Goal: Task Accomplishment & Management: Manage account settings

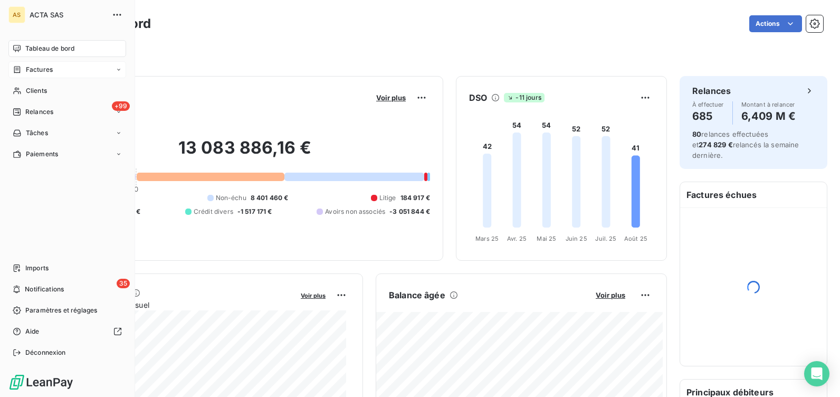
click at [27, 69] on span "Factures" at bounding box center [39, 69] width 27 height 9
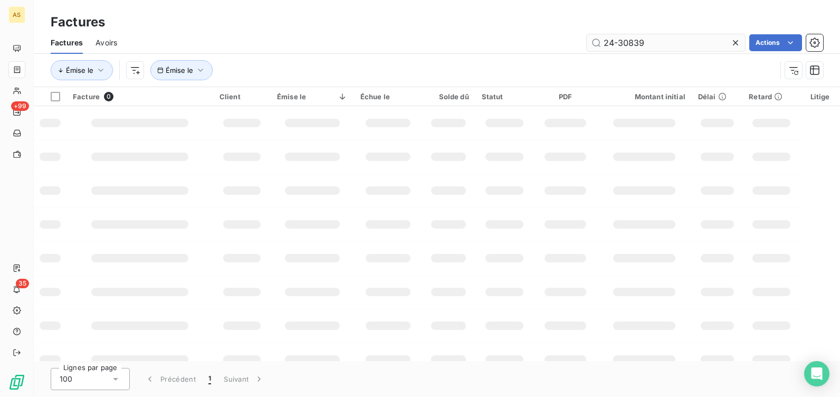
drag, startPoint x: 673, startPoint y: 38, endPoint x: 603, endPoint y: 39, distance: 70.1
click at [603, 39] on input "24-30839" at bounding box center [665, 42] width 158 height 17
type input "24-34719"
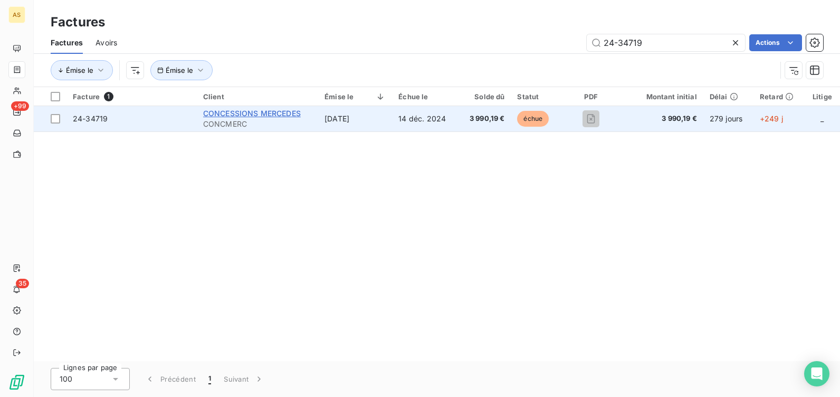
click at [237, 111] on span "CONCESSIONS MERCEDES" at bounding box center [252, 113] width 98 height 9
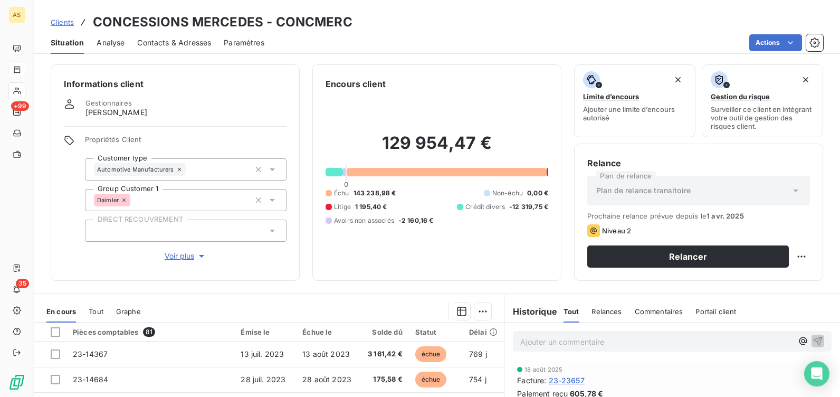
click at [382, 332] on div "Solde dû" at bounding box center [383, 331] width 38 height 8
click at [383, 332] on div "Solde dû" at bounding box center [383, 331] width 38 height 8
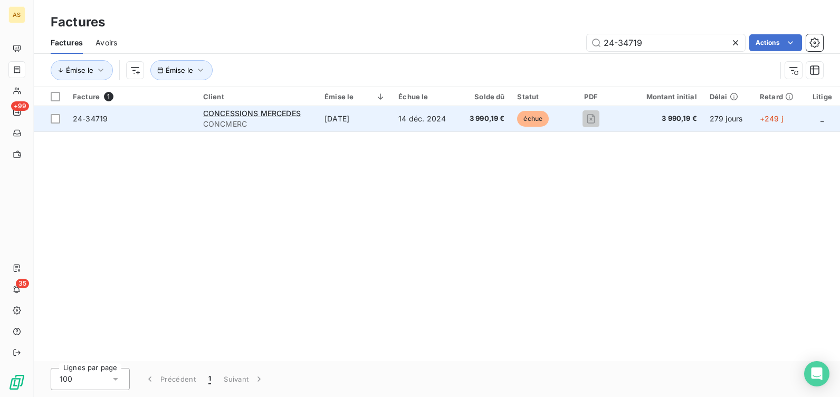
click at [482, 119] on span "3 990,19 €" at bounding box center [485, 118] width 40 height 11
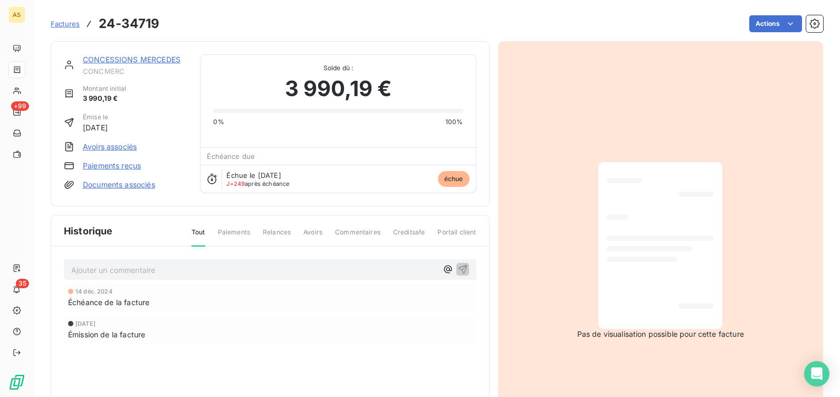
click at [103, 148] on link "Avoirs associés" at bounding box center [110, 146] width 54 height 11
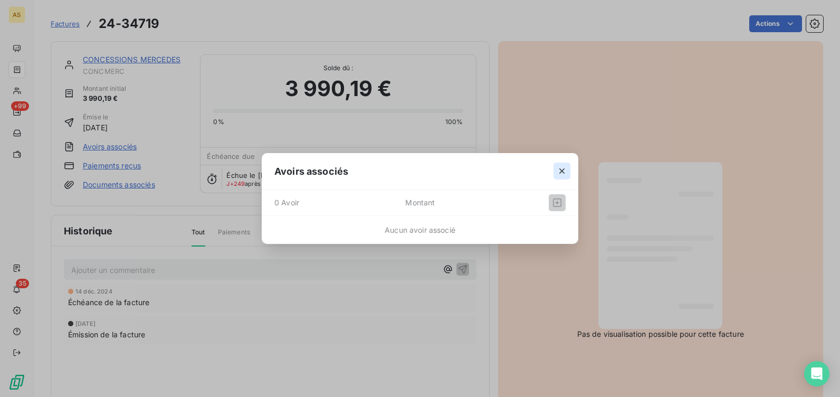
click at [564, 166] on icon "button" at bounding box center [561, 171] width 11 height 11
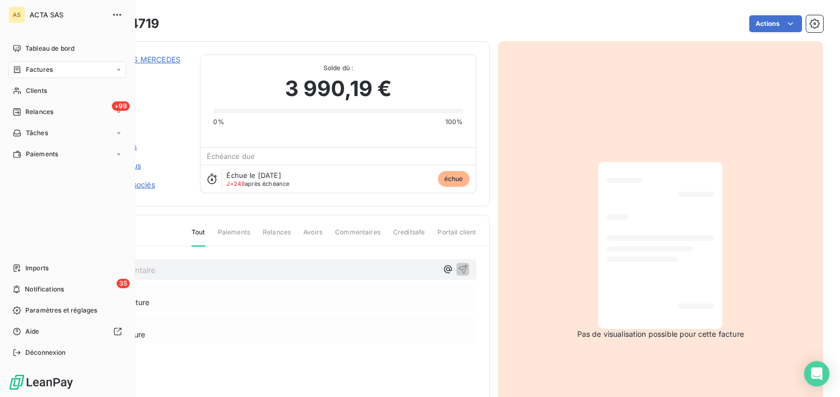
click at [24, 68] on div "Factures" at bounding box center [33, 69] width 40 height 9
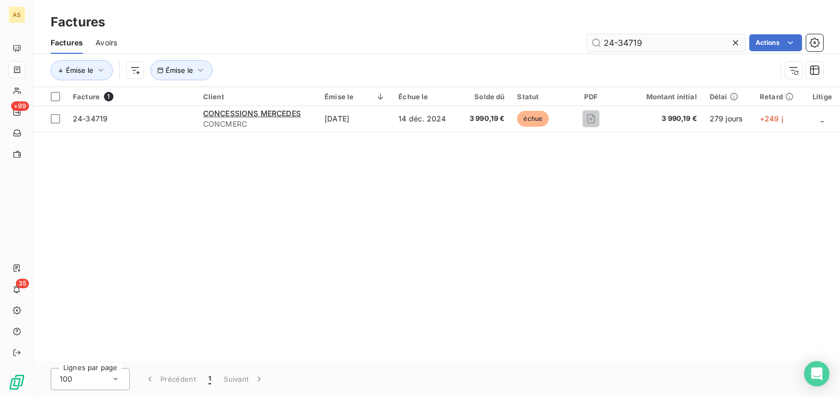
drag, startPoint x: 647, startPoint y: 44, endPoint x: 602, endPoint y: 43, distance: 44.8
click at [602, 43] on input "24-34719" at bounding box center [665, 42] width 158 height 17
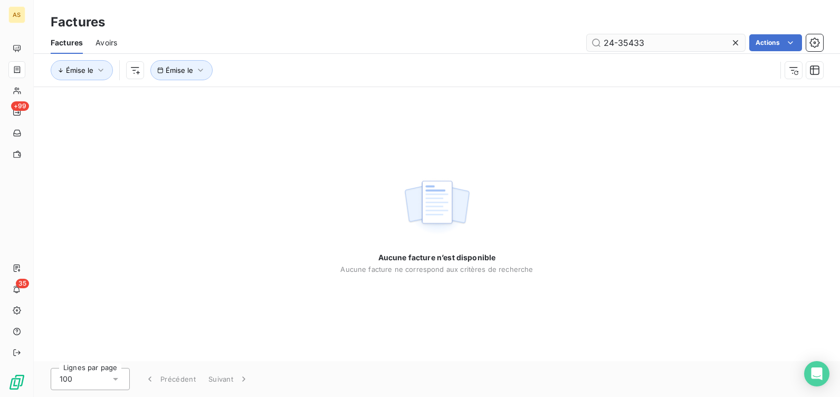
click at [609, 44] on input "24-35433" at bounding box center [665, 42] width 158 height 17
type input "24-35433"
click at [654, 40] on input "24-35433" at bounding box center [665, 42] width 158 height 17
drag, startPoint x: 644, startPoint y: 41, endPoint x: 603, endPoint y: 43, distance: 40.7
click at [603, 43] on input "24-35433" at bounding box center [665, 42] width 158 height 17
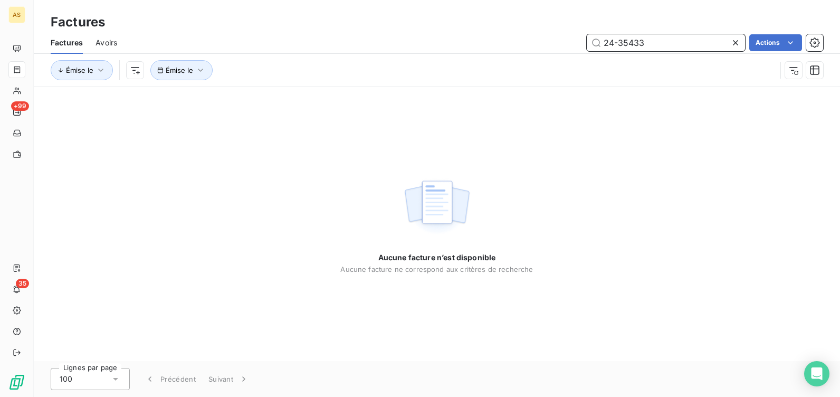
click at [103, 45] on span "Avoirs" at bounding box center [106, 42] width 22 height 11
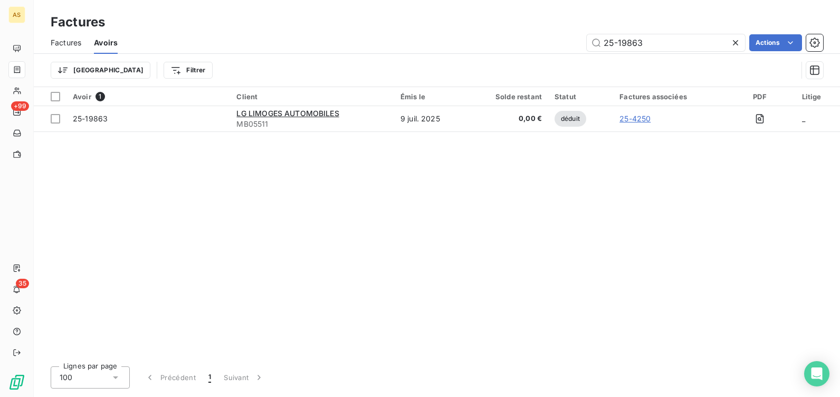
drag, startPoint x: 654, startPoint y: 38, endPoint x: 558, endPoint y: 41, distance: 96.5
click at [558, 41] on div "25-19863 Actions" at bounding box center [476, 42] width 692 height 17
type input "24-35433"
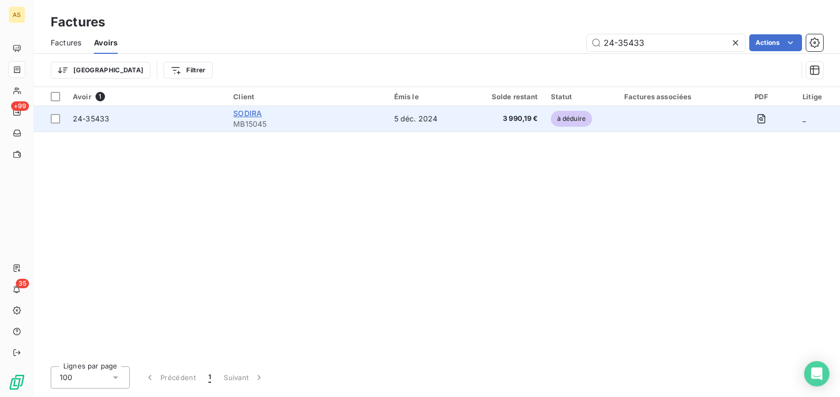
click at [251, 113] on span "SODIRA" at bounding box center [247, 113] width 28 height 9
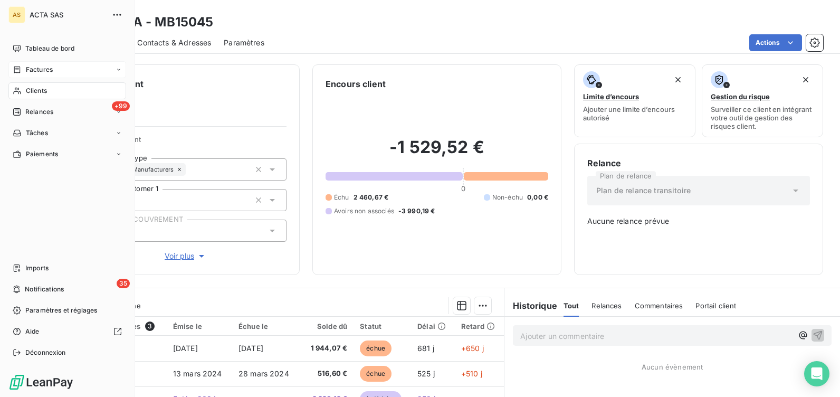
drag, startPoint x: 32, startPoint y: 72, endPoint x: 41, endPoint y: 70, distance: 9.3
click at [33, 72] on span "Factures" at bounding box center [39, 69] width 27 height 9
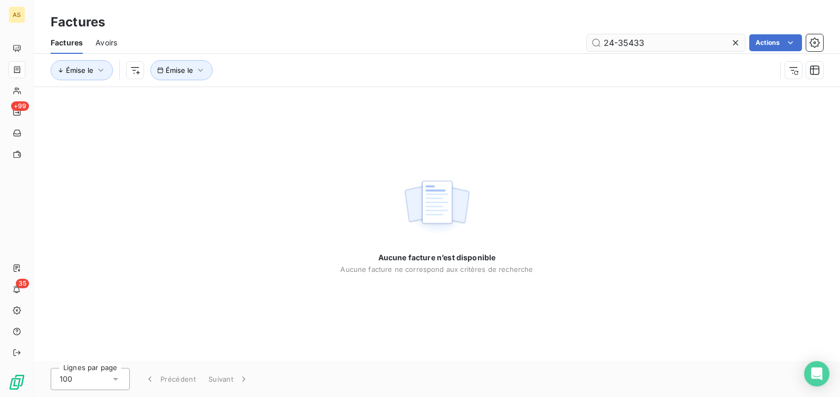
drag, startPoint x: 652, startPoint y: 45, endPoint x: 618, endPoint y: 42, distance: 34.9
click at [618, 42] on input "24-35433" at bounding box center [665, 42] width 158 height 17
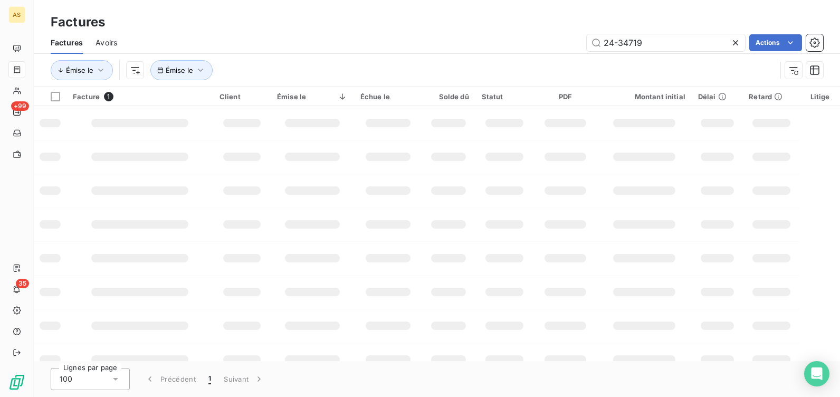
type input "24-34719"
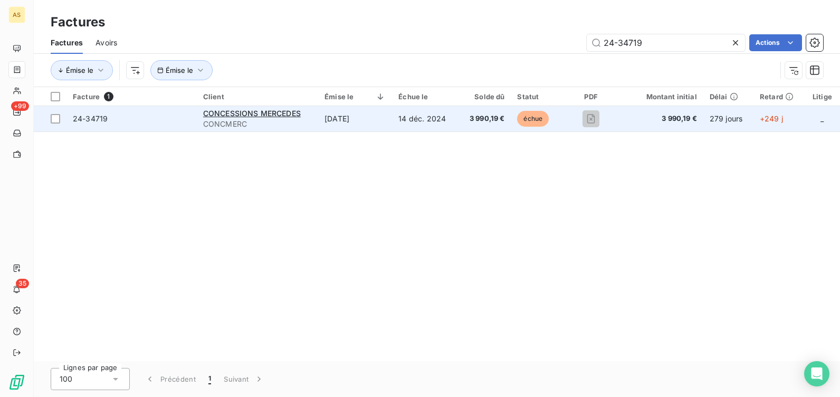
click at [85, 117] on span "24-34719" at bounding box center [90, 118] width 35 height 9
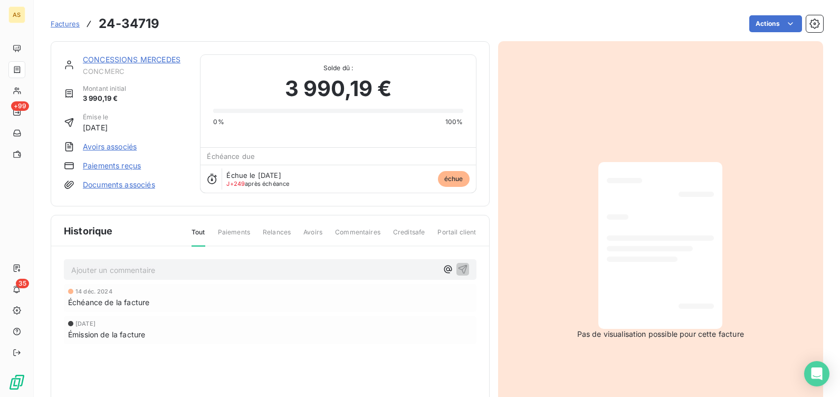
click at [358, 234] on span "Commentaires" at bounding box center [357, 236] width 45 height 18
click at [359, 234] on span "Commentaires" at bounding box center [357, 236] width 45 height 18
click at [144, 59] on link "CONCESSIONS MERCEDES" at bounding box center [132, 59] width 98 height 9
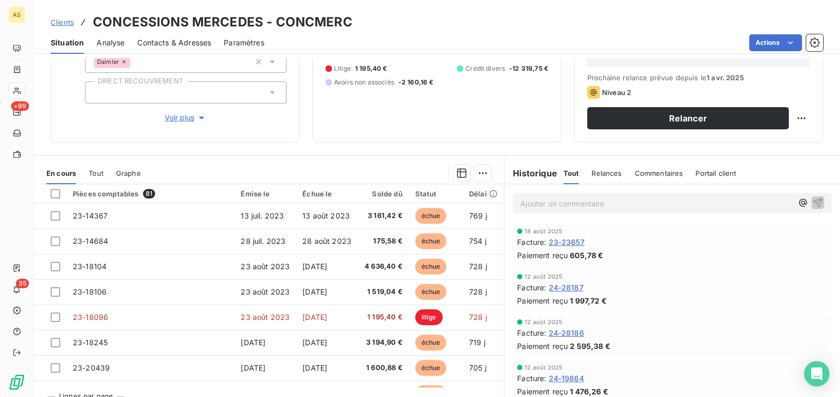
scroll to position [158, 0]
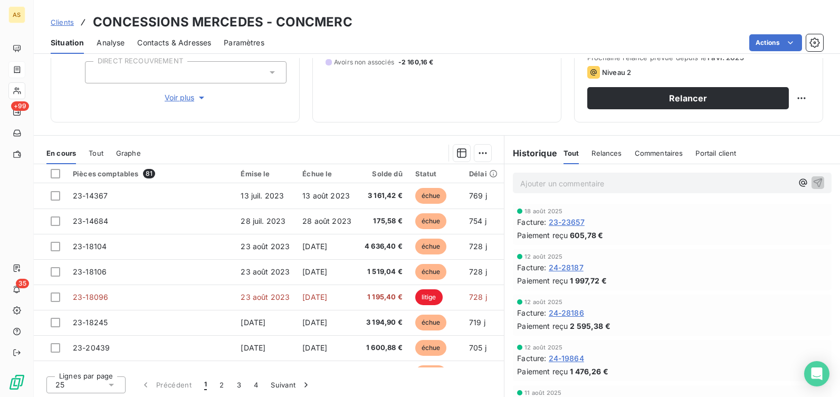
click at [385, 172] on div "Solde dû" at bounding box center [383, 173] width 38 height 8
click at [305, 384] on icon "button" at bounding box center [306, 384] width 11 height 11
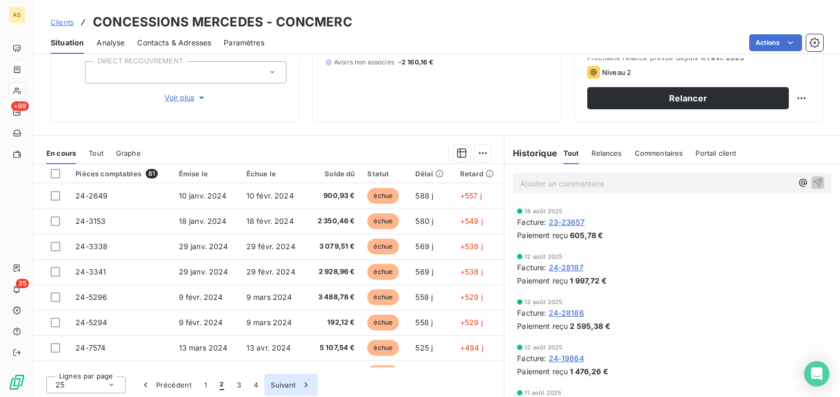
click at [305, 384] on icon "button" at bounding box center [306, 384] width 11 height 11
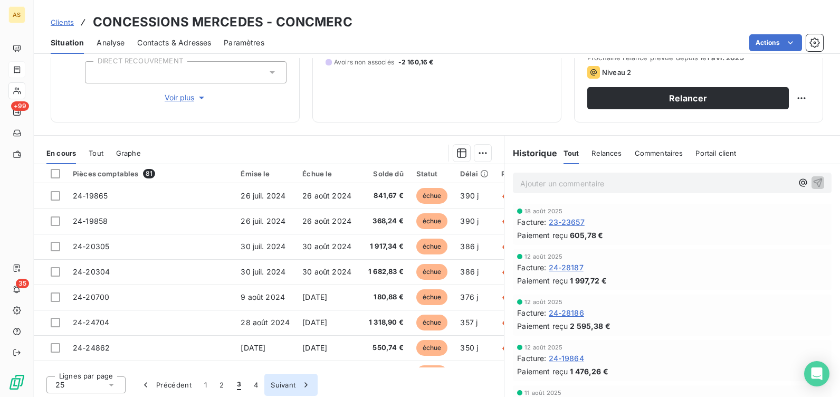
click at [305, 384] on icon "button" at bounding box center [306, 384] width 11 height 11
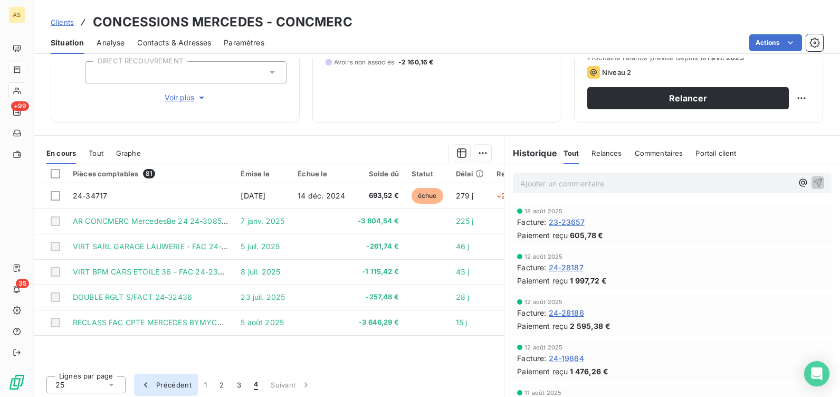
click at [145, 383] on icon "button" at bounding box center [145, 384] width 11 height 11
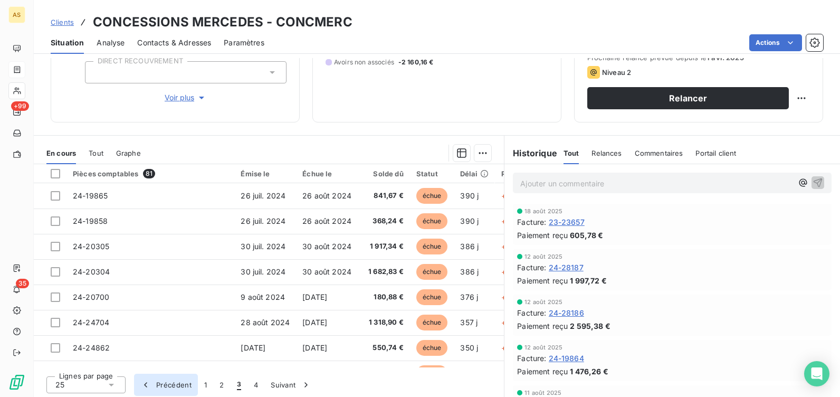
click at [145, 383] on icon "button" at bounding box center [145, 384] width 11 height 11
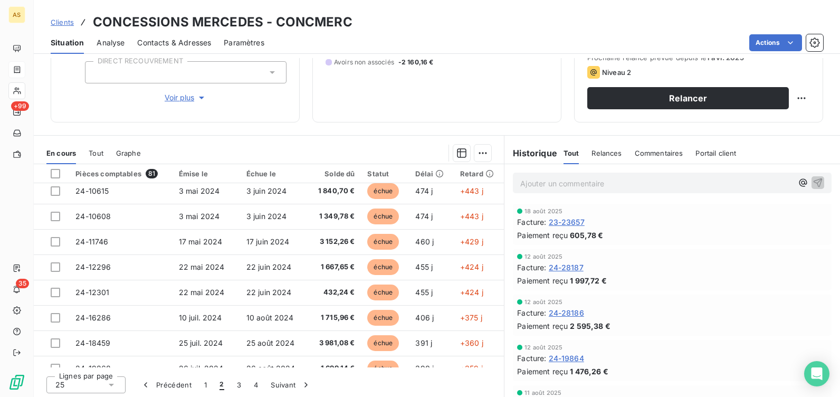
scroll to position [449, 0]
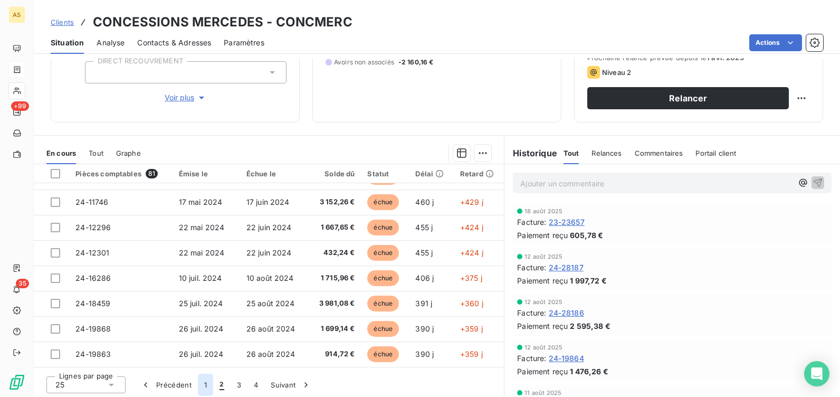
click at [204, 383] on button "1" at bounding box center [205, 384] width 15 height 22
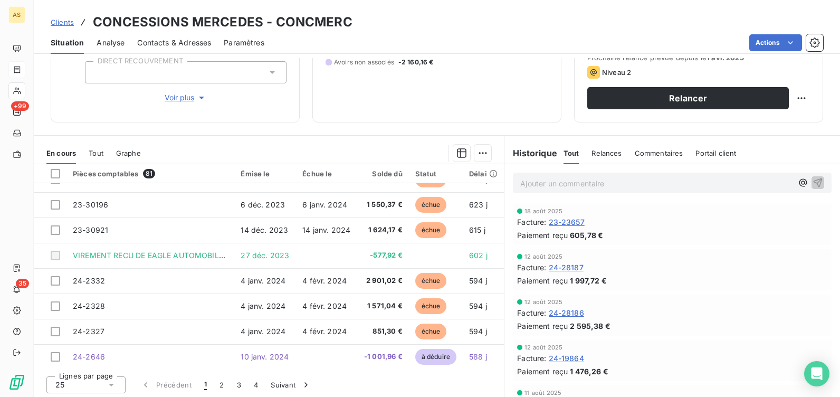
scroll to position [454, 0]
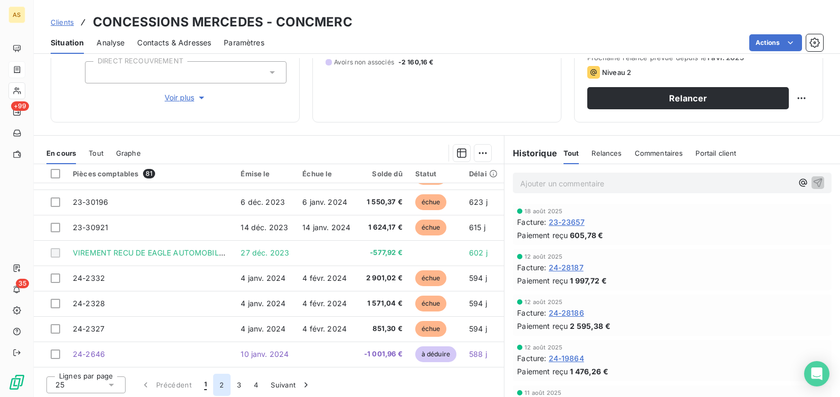
click at [219, 385] on button "2" at bounding box center [221, 384] width 17 height 22
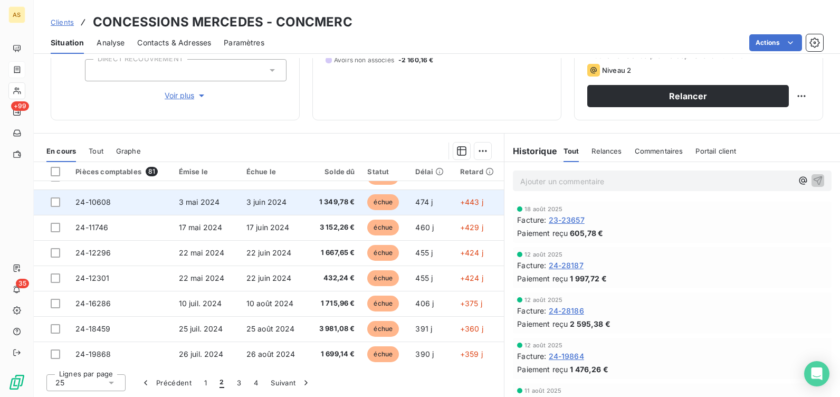
scroll to position [449, 0]
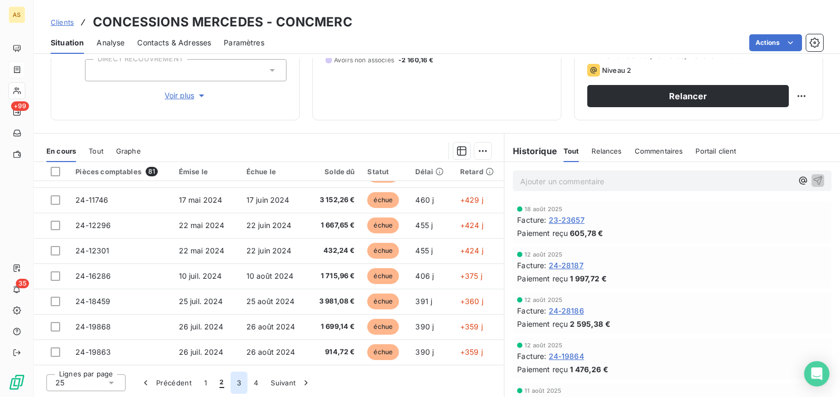
click at [238, 381] on button "3" at bounding box center [238, 382] width 17 height 22
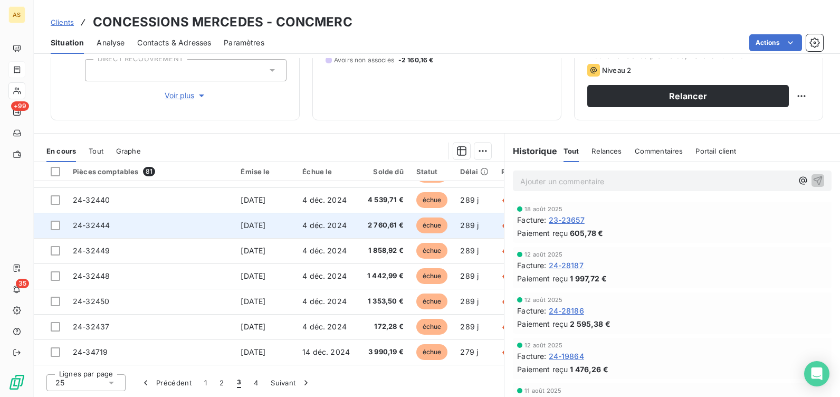
scroll to position [454, 0]
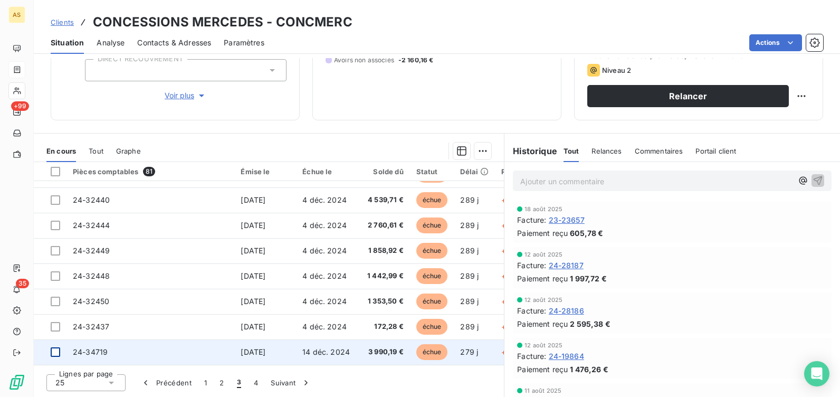
click at [54, 349] on div at bounding box center [55, 351] width 9 height 9
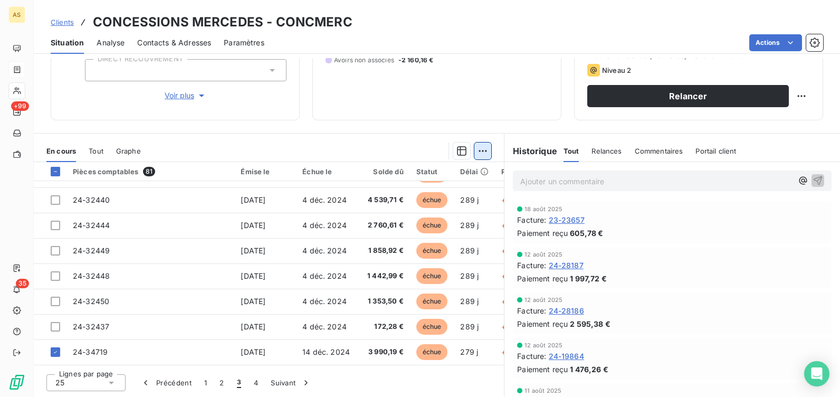
click at [478, 147] on html "AS +99 35 Clients CONCESSIONS MERCEDES - CONCMERC Situation Analyse Contacts & …" at bounding box center [420, 198] width 840 height 397
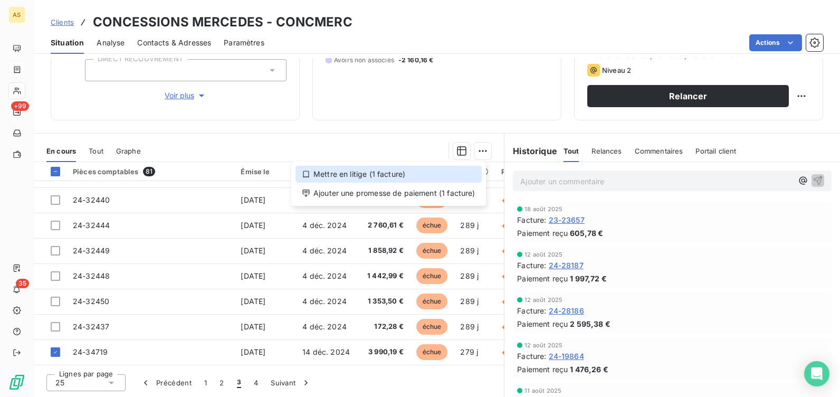
click at [330, 174] on div "Mettre en litige (1 facture)" at bounding box center [388, 174] width 186 height 17
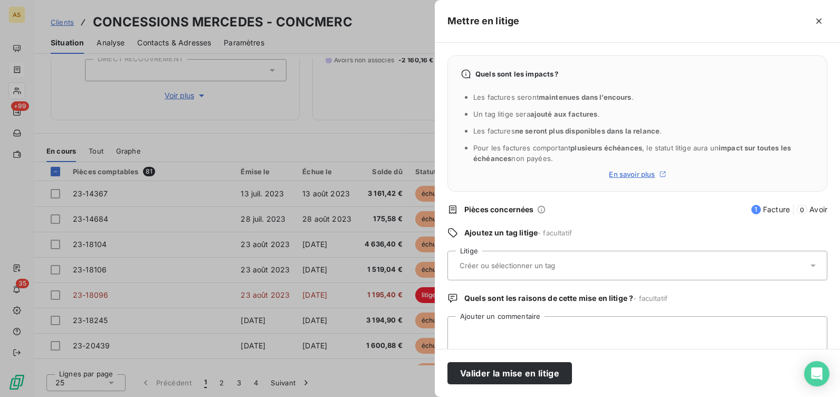
click at [542, 265] on input "text" at bounding box center [534, 265] width 153 height 9
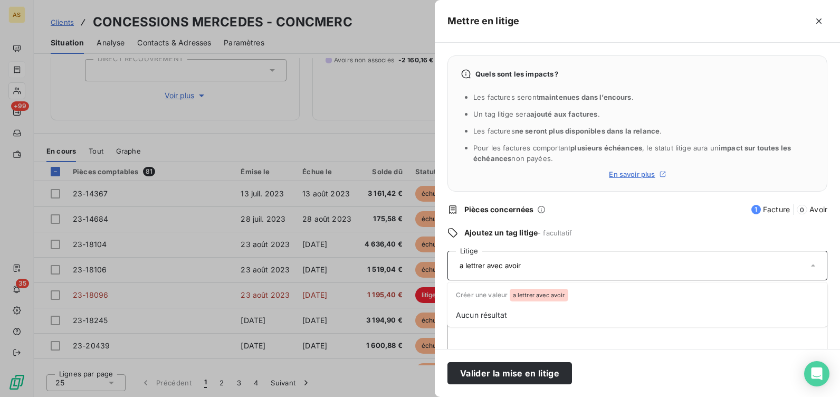
type input "a lettrer avec avoir"
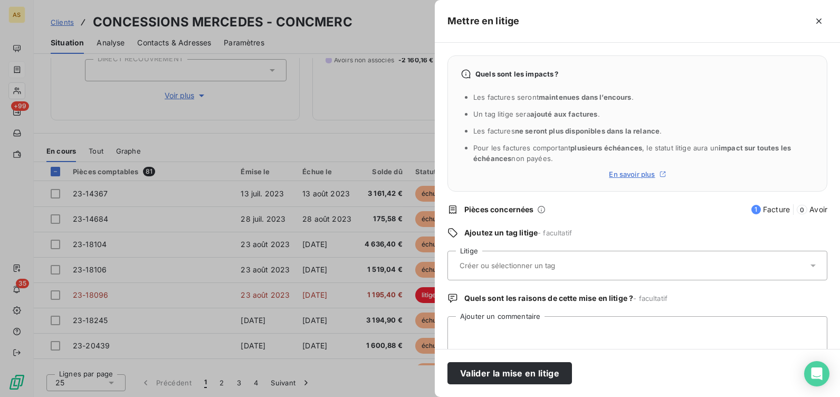
click at [496, 267] on input "text" at bounding box center [534, 265] width 153 height 9
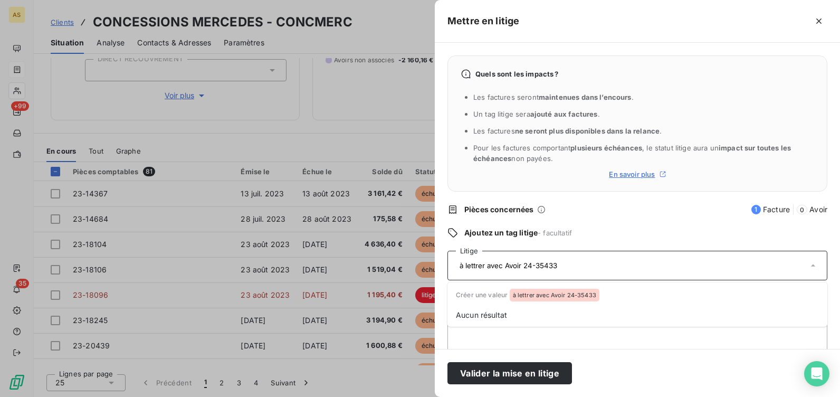
type input "à lettrer avec Avoir 24-35433"
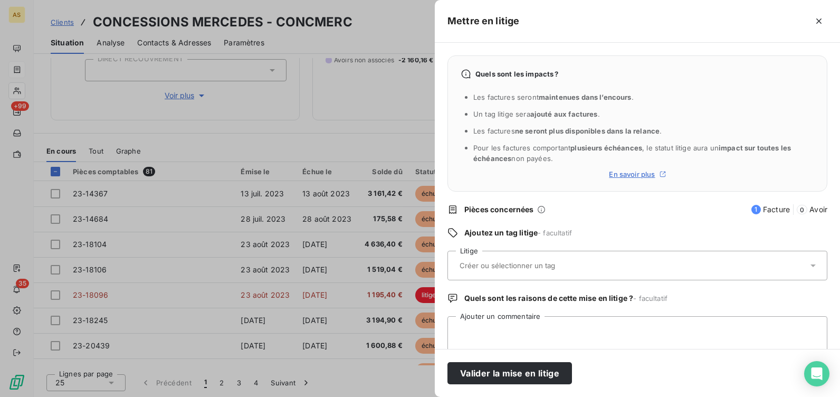
click at [505, 257] on div at bounding box center [631, 265] width 351 height 22
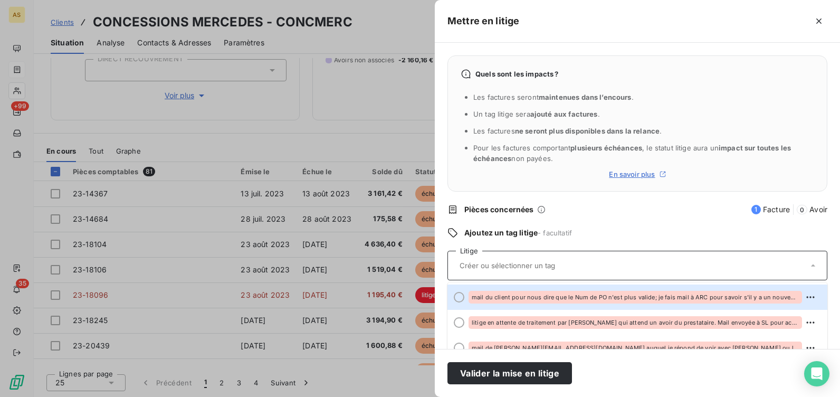
paste input "à lettrer avec Avoir 24-35433"
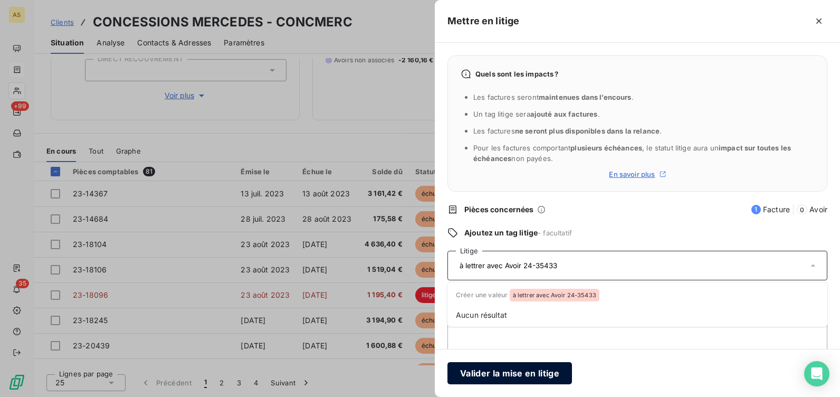
type input "à lettrer avec Avoir 24-35433"
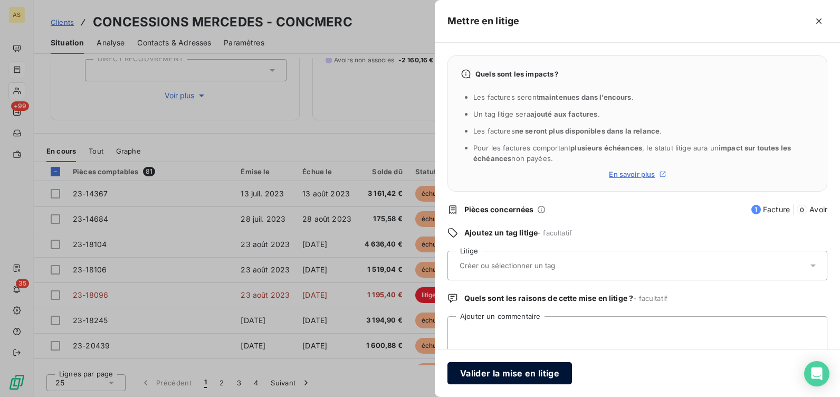
click at [518, 375] on button "Valider la mise en litige" at bounding box center [509, 373] width 124 height 22
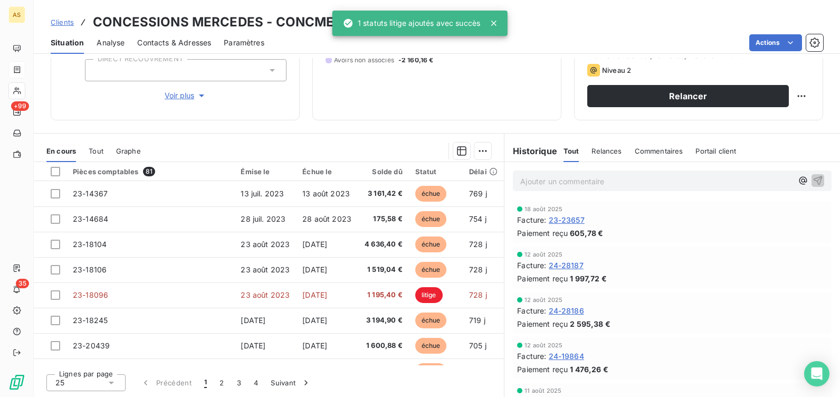
click at [661, 151] on span "Commentaires" at bounding box center [658, 151] width 49 height 8
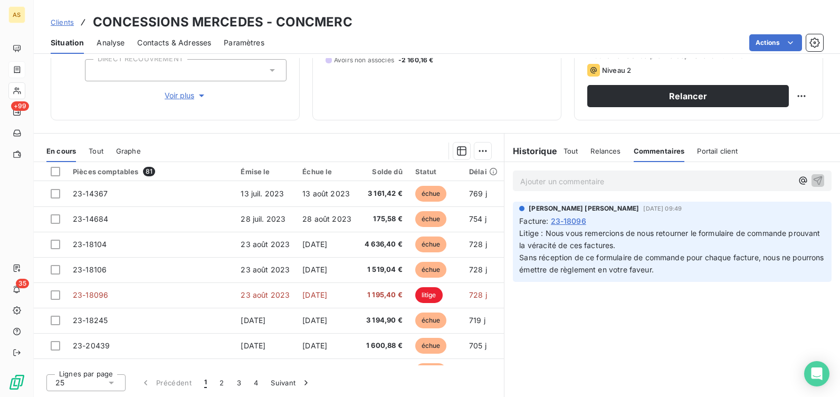
click at [539, 179] on p "Ajouter un commentaire ﻿" at bounding box center [656, 181] width 272 height 13
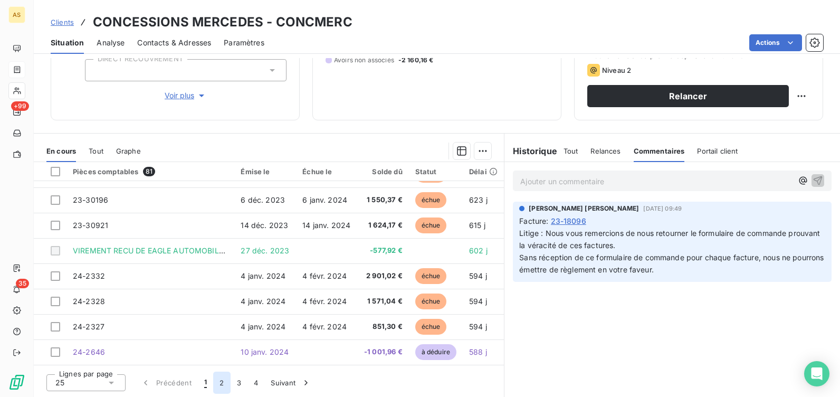
click at [219, 382] on button "2" at bounding box center [221, 382] width 17 height 22
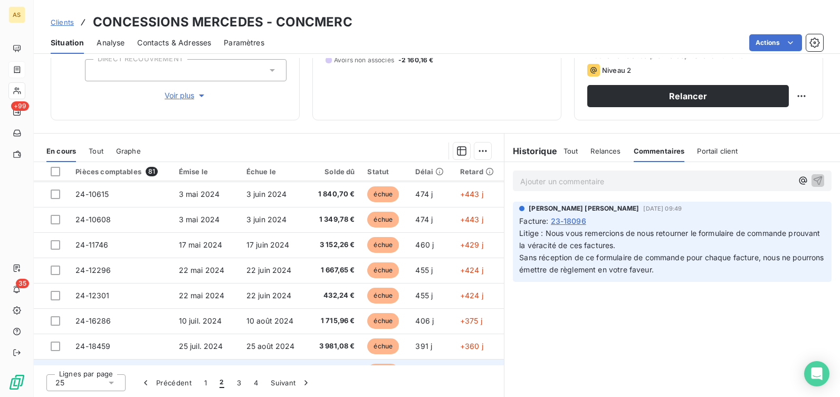
scroll to position [449, 0]
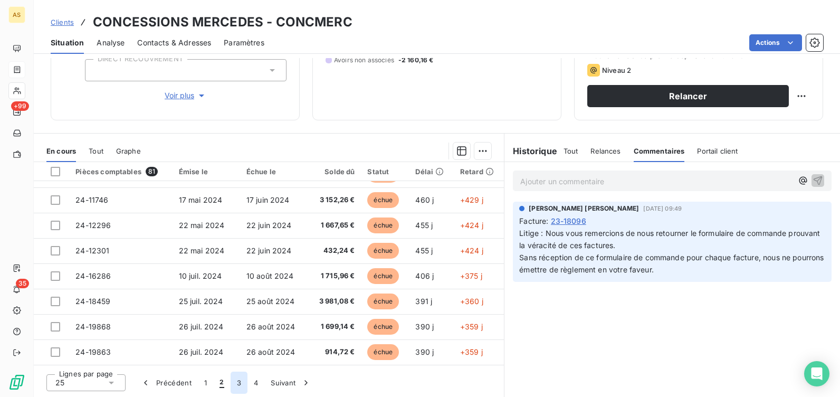
click at [239, 383] on button "3" at bounding box center [238, 382] width 17 height 22
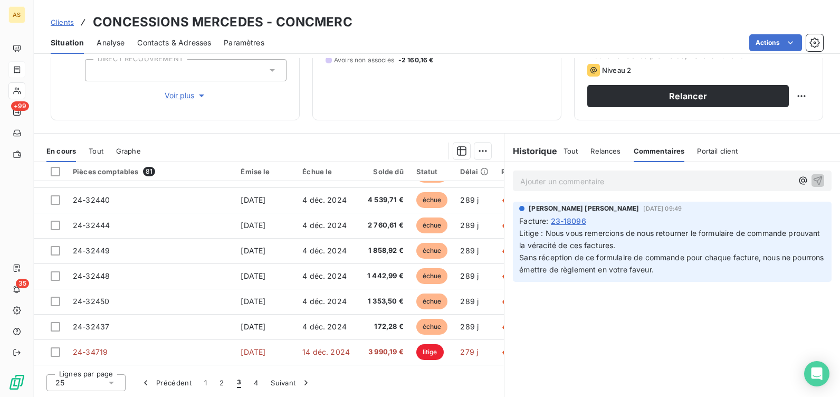
click at [564, 182] on p "Ajouter un commentaire ﻿" at bounding box center [656, 181] width 272 height 13
click at [513, 178] on div "à lettrer avec Avoir 24-35433" at bounding box center [672, 180] width 319 height 20
click at [513, 181] on div "à lettrer avec Avoir 24-35433" at bounding box center [672, 180] width 319 height 20
click at [514, 183] on div "à lettrer avec Avoir 24-35433" at bounding box center [672, 180] width 319 height 20
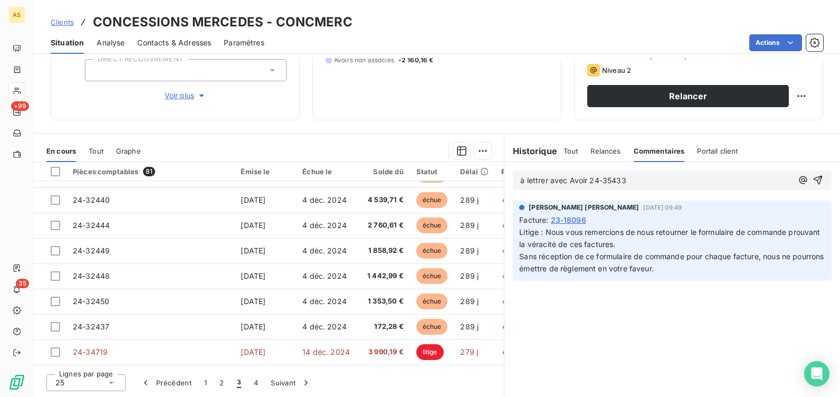
click at [520, 182] on span "à lettrer avec Avoir 24-35433" at bounding box center [572, 180] width 105 height 9
click at [812, 181] on icon "button" at bounding box center [817, 180] width 11 height 11
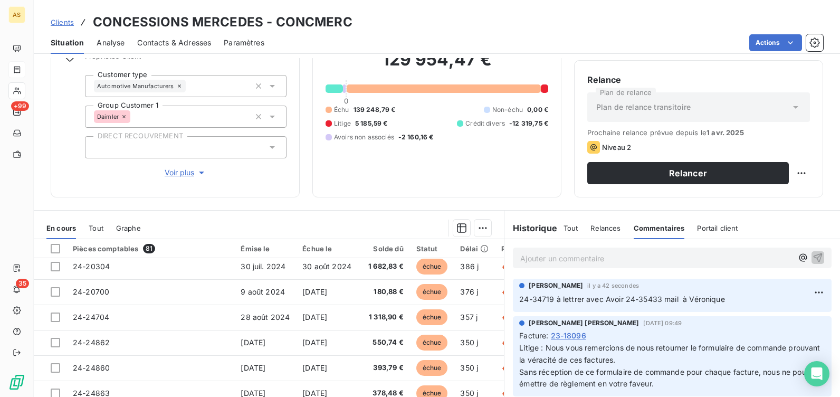
scroll to position [0, 0]
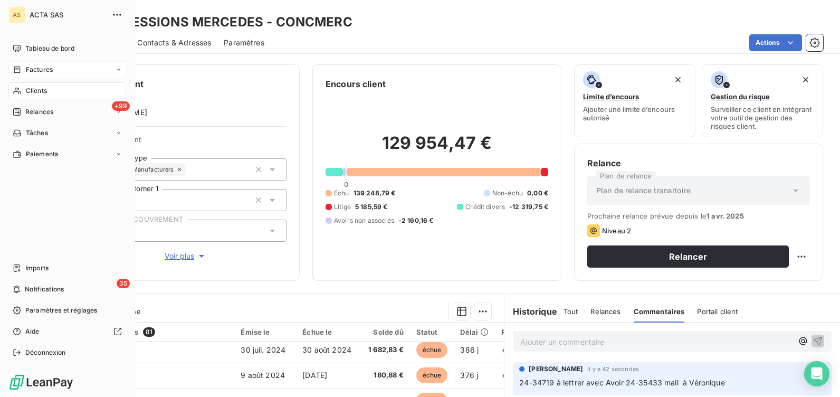
click at [24, 66] on div "Factures" at bounding box center [33, 69] width 40 height 9
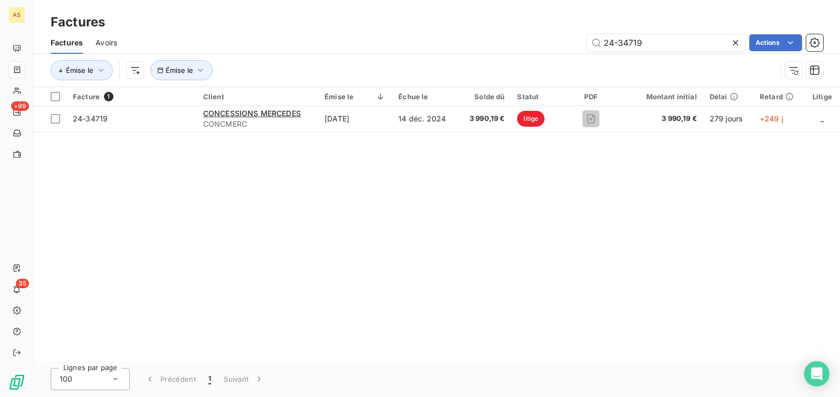
click at [105, 43] on span "Avoirs" at bounding box center [106, 42] width 22 height 11
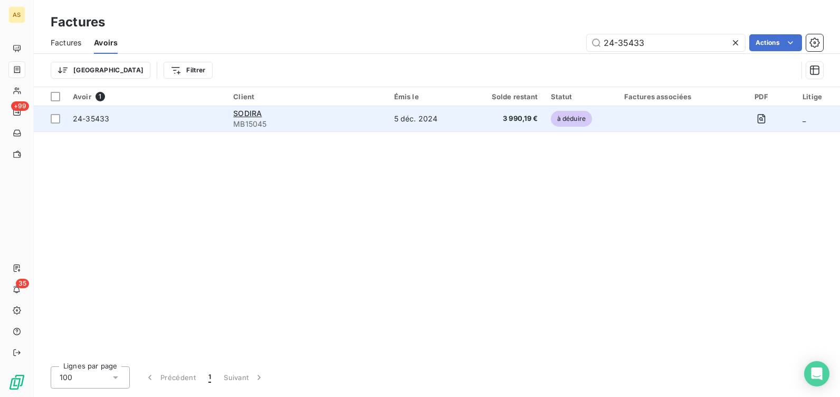
click at [253, 123] on span "MB15045" at bounding box center [307, 124] width 148 height 11
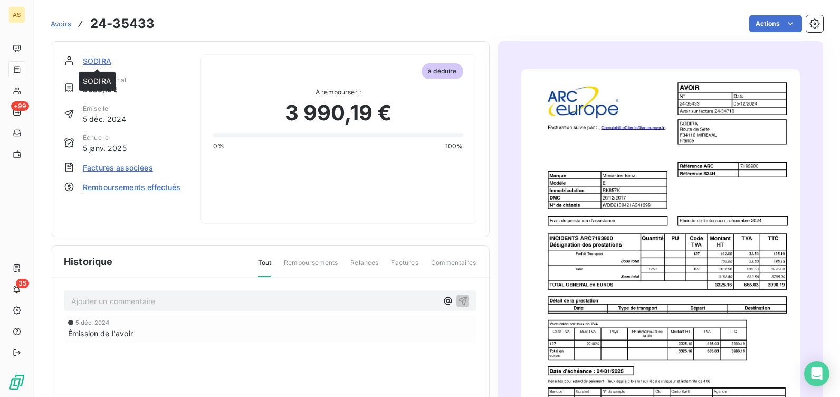
click at [93, 60] on span "SODIRA" at bounding box center [97, 60] width 28 height 11
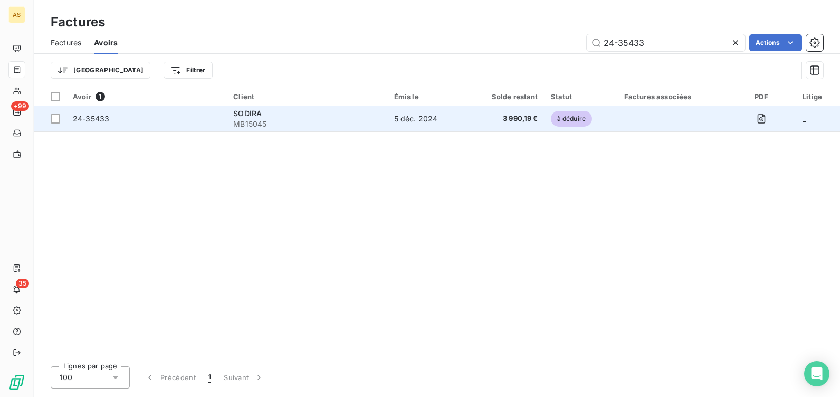
click at [235, 126] on span "MB15045" at bounding box center [307, 124] width 148 height 11
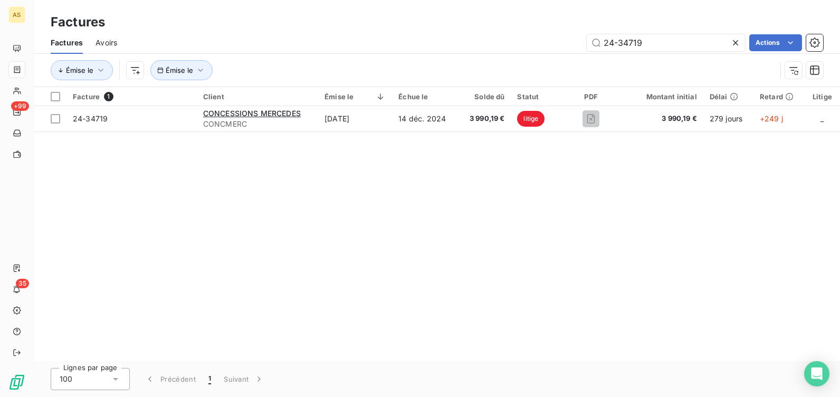
click at [111, 45] on span "Avoirs" at bounding box center [106, 42] width 22 height 11
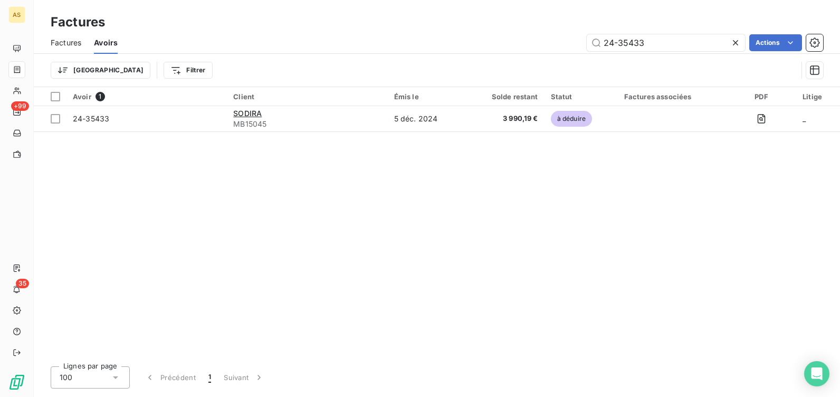
click at [276, 301] on div "Avoir 1 Client Émis le Solde restant Statut Factures associées PDF Litige 24-35…" at bounding box center [437, 222] width 806 height 271
